Goal: Information Seeking & Learning: Get advice/opinions

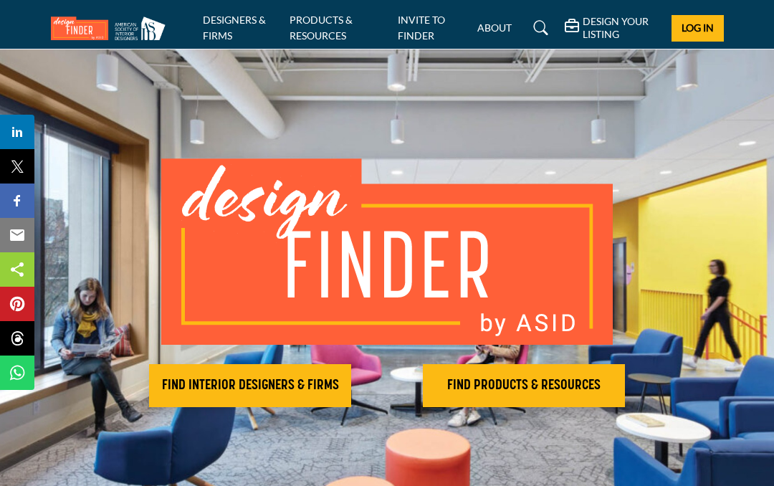
click at [276, 394] on h2 "FIND INTERIOR DESIGNERS & FIRMS" at bounding box center [250, 385] width 194 height 17
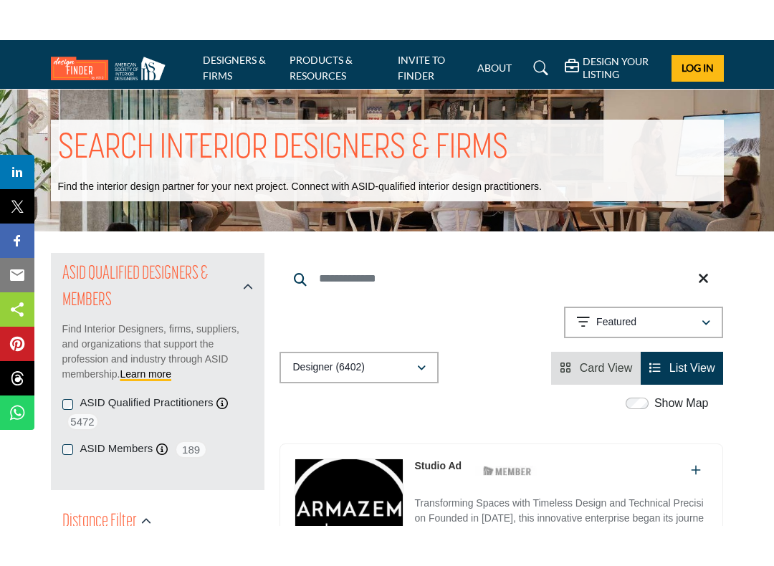
scroll to position [51, 0]
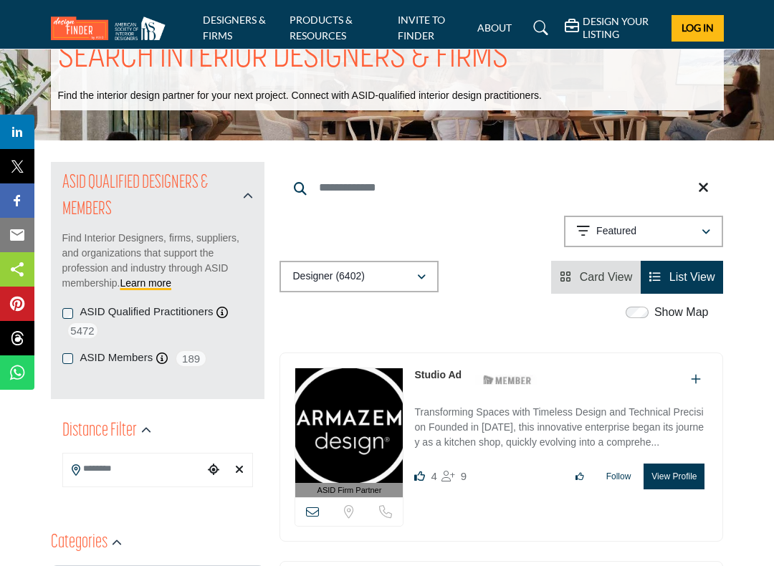
click at [73, 314] on div "ASID Qualified Practitioners ASID Qualified Practitioner who validates work and…" at bounding box center [157, 322] width 191 height 35
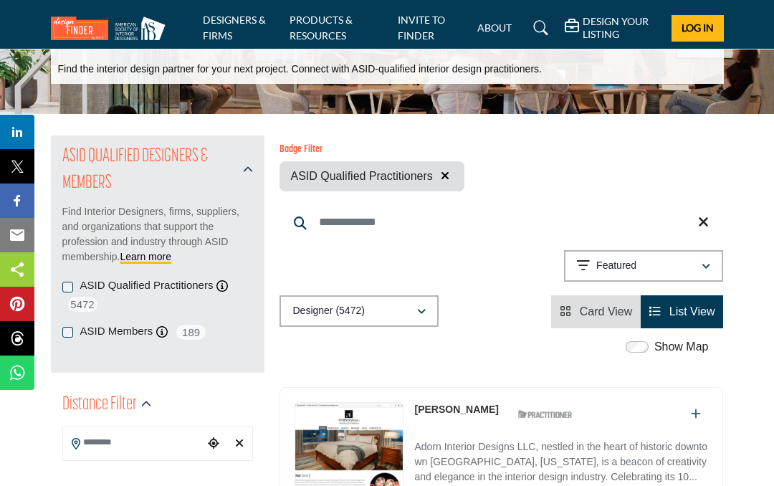
scroll to position [76, 0]
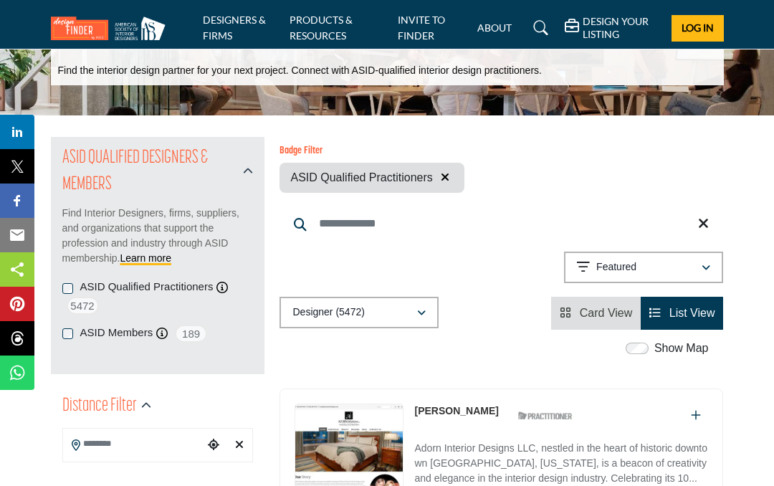
click at [336, 224] on input "Search Keyword" at bounding box center [502, 223] width 444 height 34
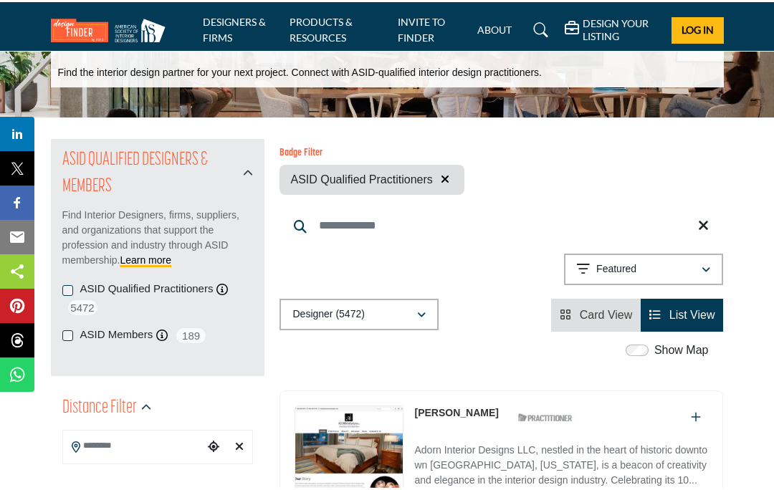
scroll to position [75, 0]
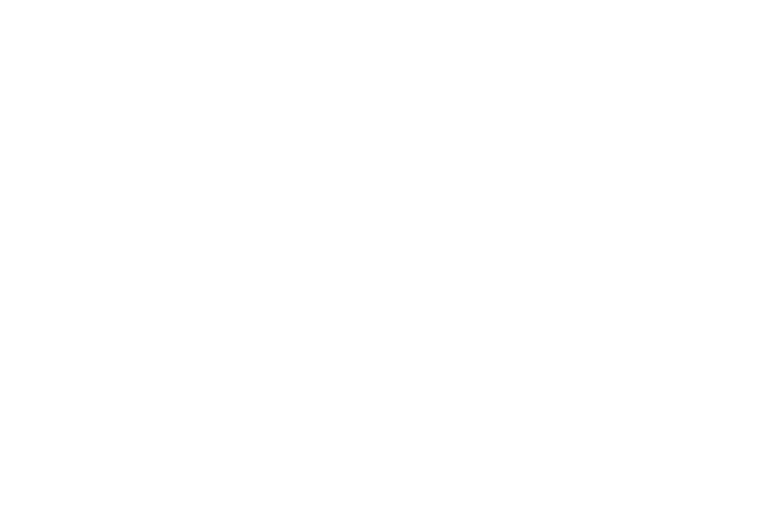
scroll to position [71, 0]
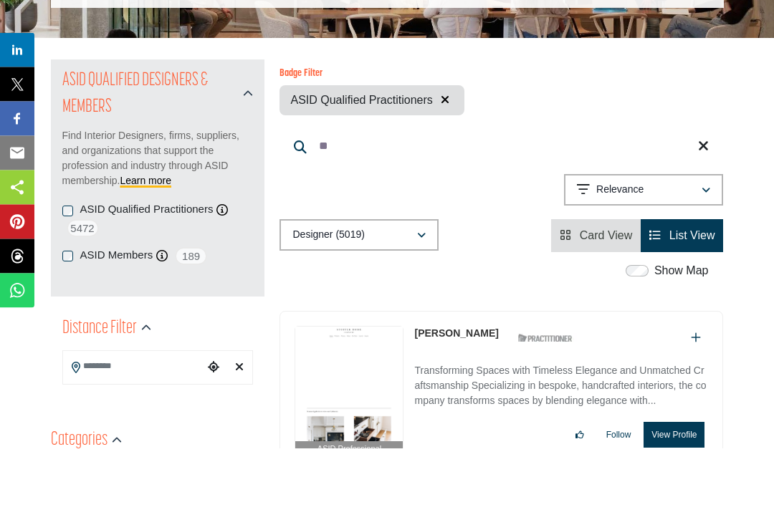
type input "*"
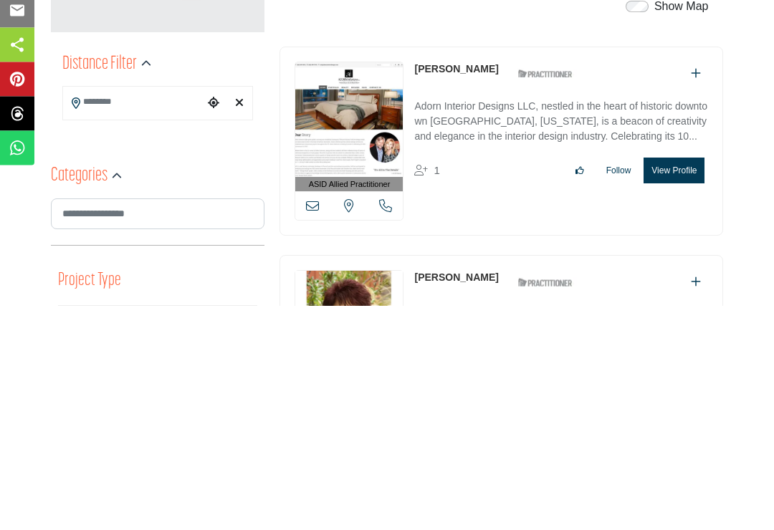
scroll to position [194, 0]
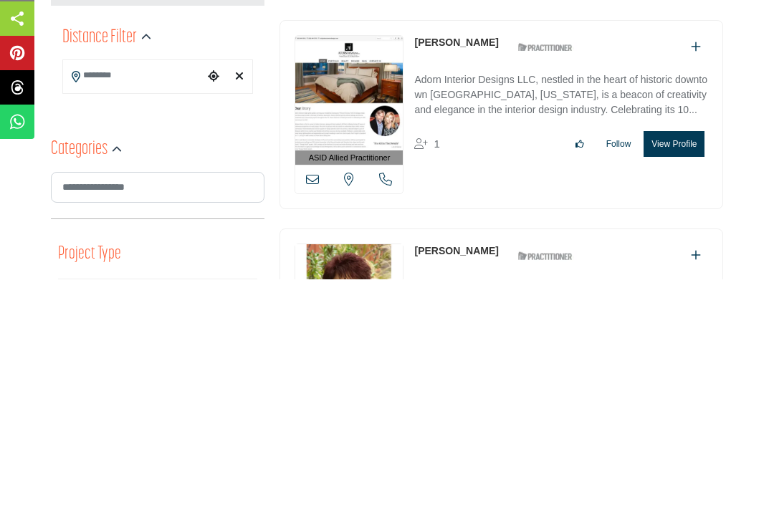
click at [96, 313] on input "Search Location" at bounding box center [133, 327] width 141 height 28
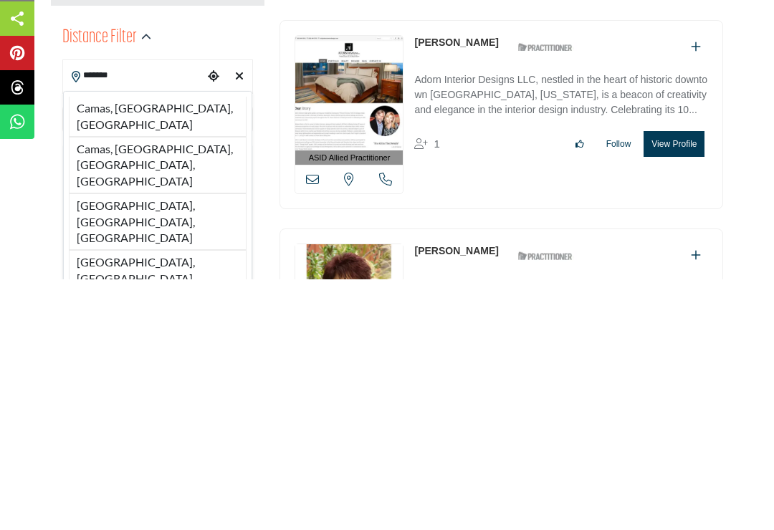
click at [155, 348] on li "Camas, WA, USA" at bounding box center [158, 368] width 178 height 40
type input "**********"
type input "***"
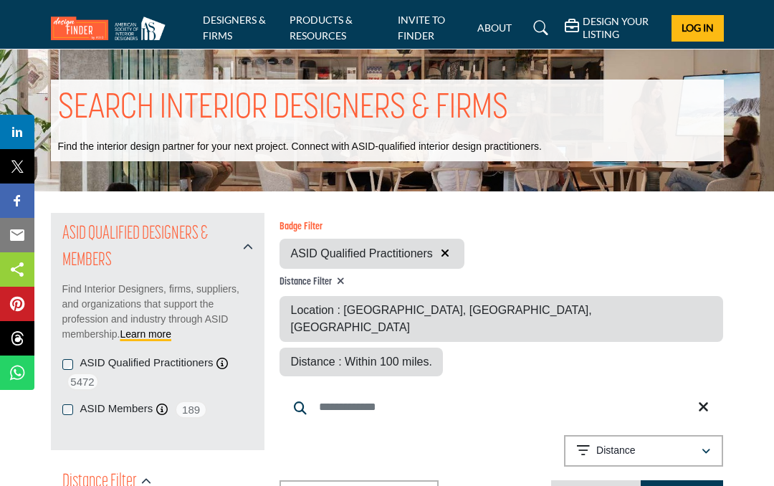
click at [431, 356] on span "Distance : Within 100 miles." at bounding box center [360, 362] width 141 height 12
click at [706, 435] on button "Distance" at bounding box center [643, 451] width 159 height 32
click at [705, 390] on input "Search Keyword" at bounding box center [502, 407] width 444 height 34
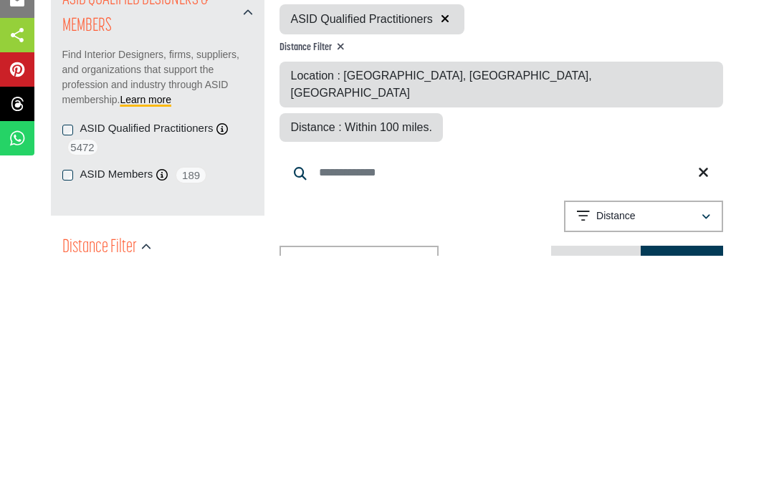
click at [490, 435] on div "**********" at bounding box center [502, 453] width 444 height 37
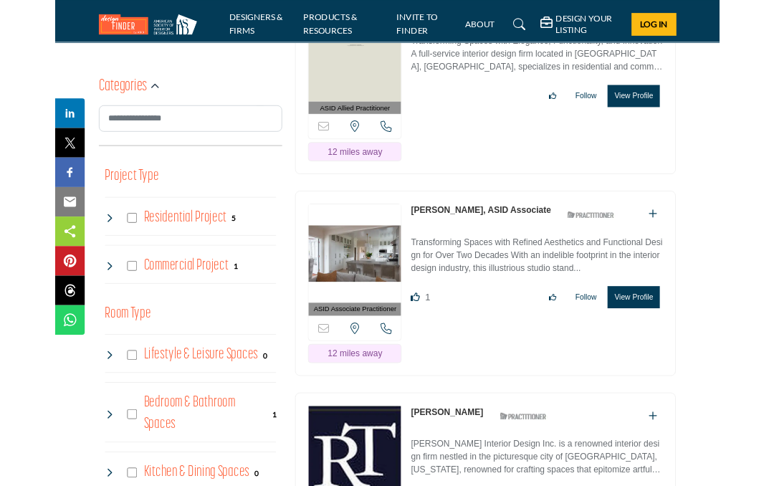
scroll to position [818, 0]
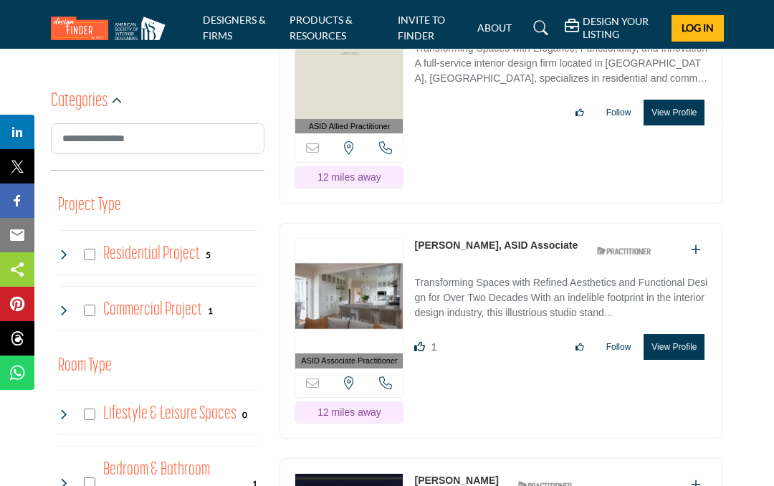
click at [364, 252] on img at bounding box center [349, 296] width 108 height 115
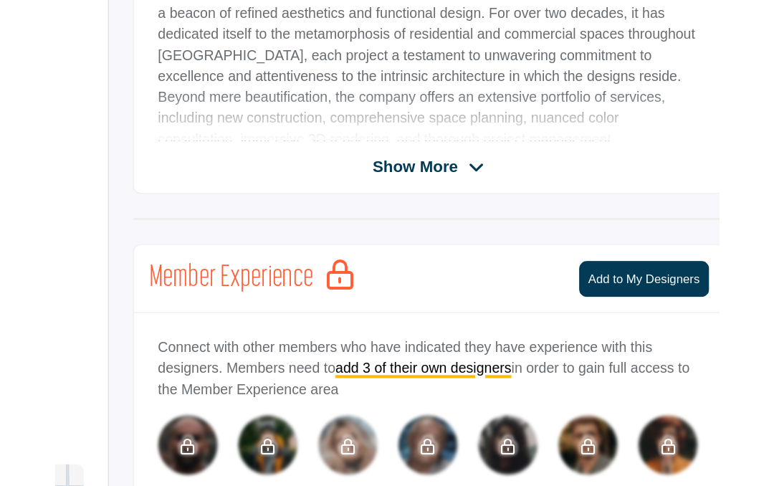
scroll to position [340, 0]
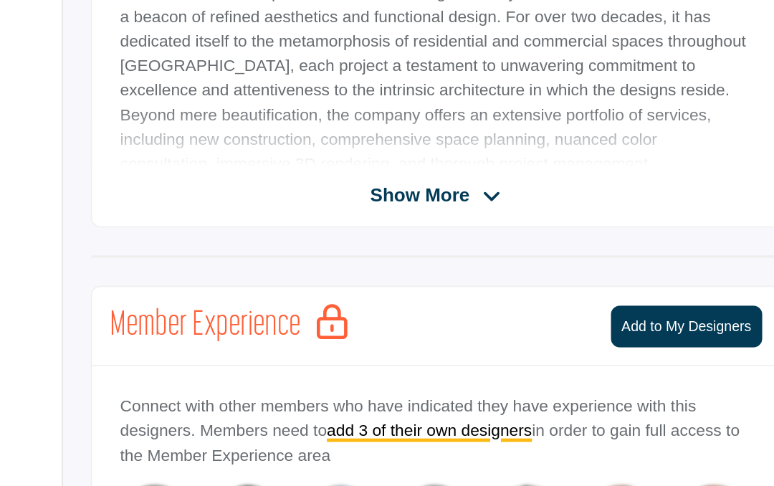
click at [472, 299] on span "Show More" at bounding box center [512, 307] width 80 height 17
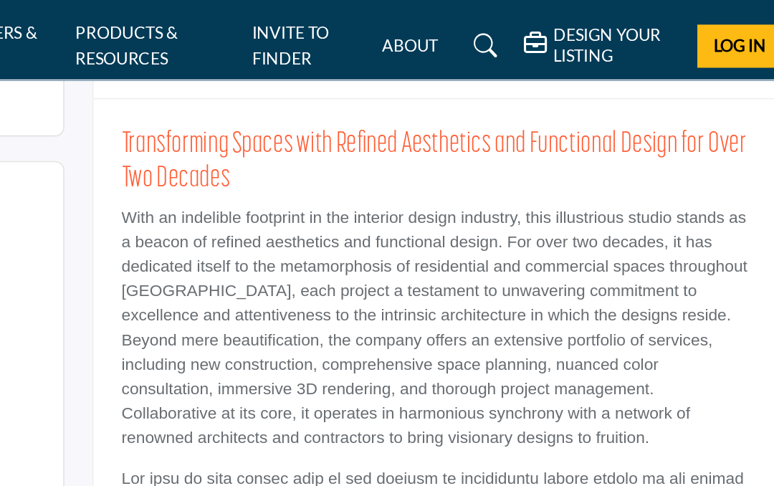
scroll to position [334, 0]
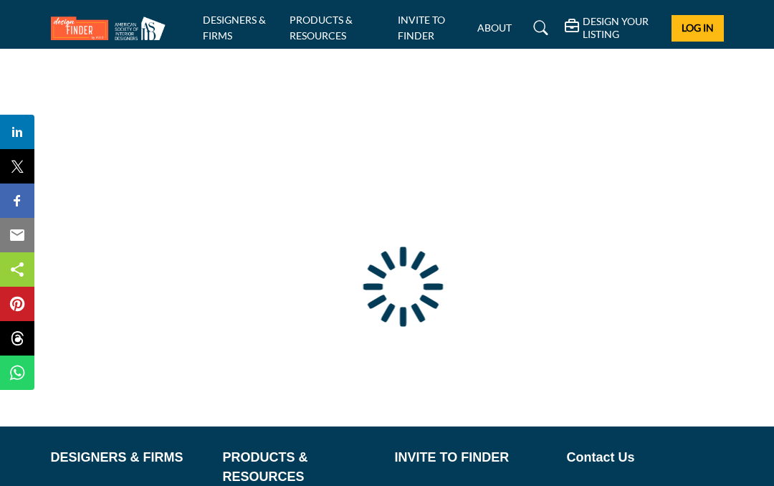
scroll to position [170, 0]
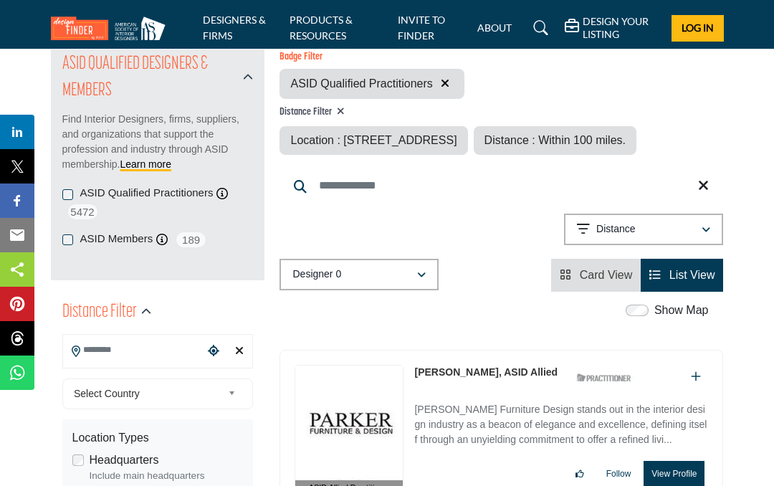
type input "**********"
